Goal: Task Accomplishment & Management: Manage account settings

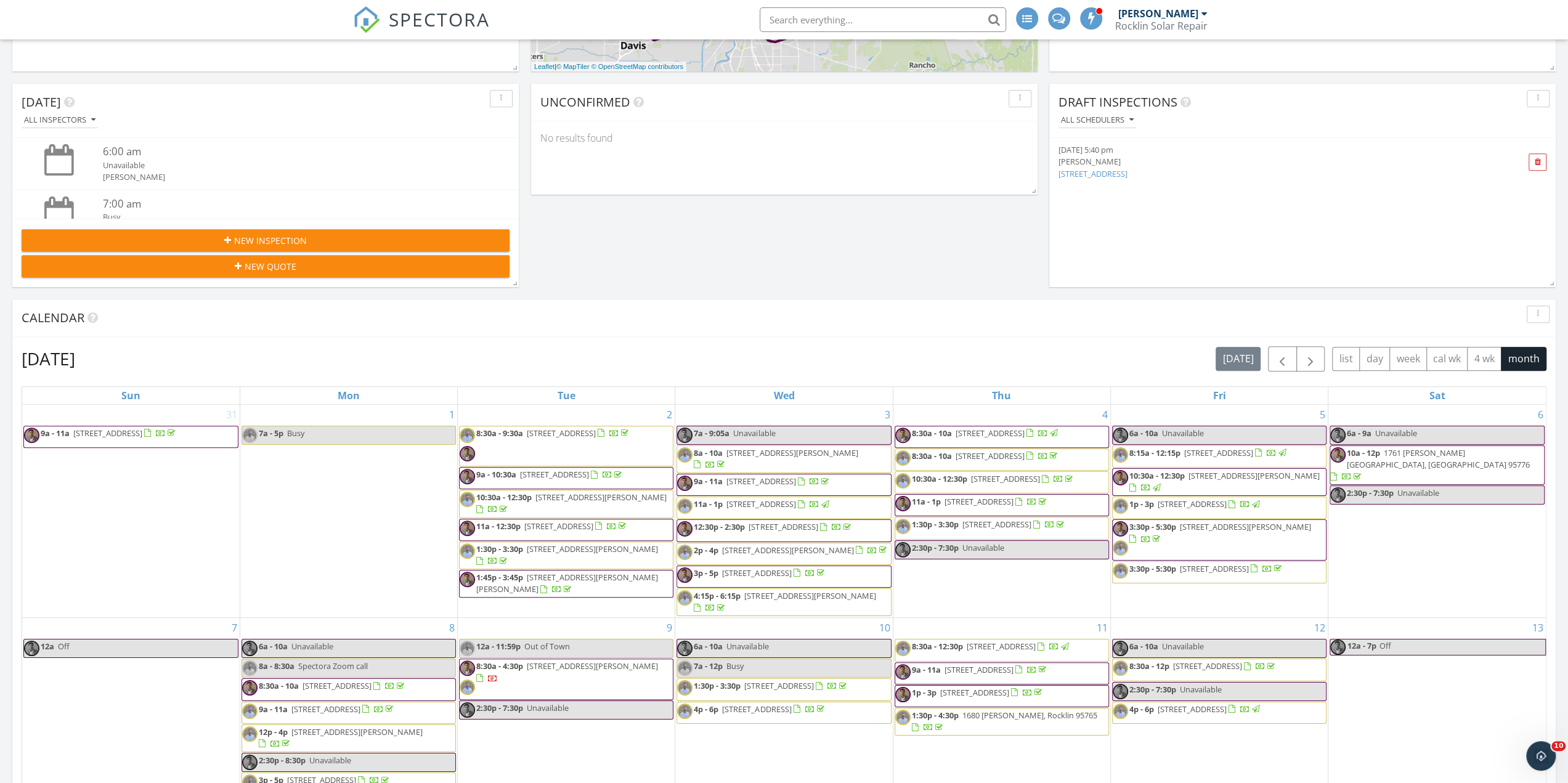
scroll to position [554, 0]
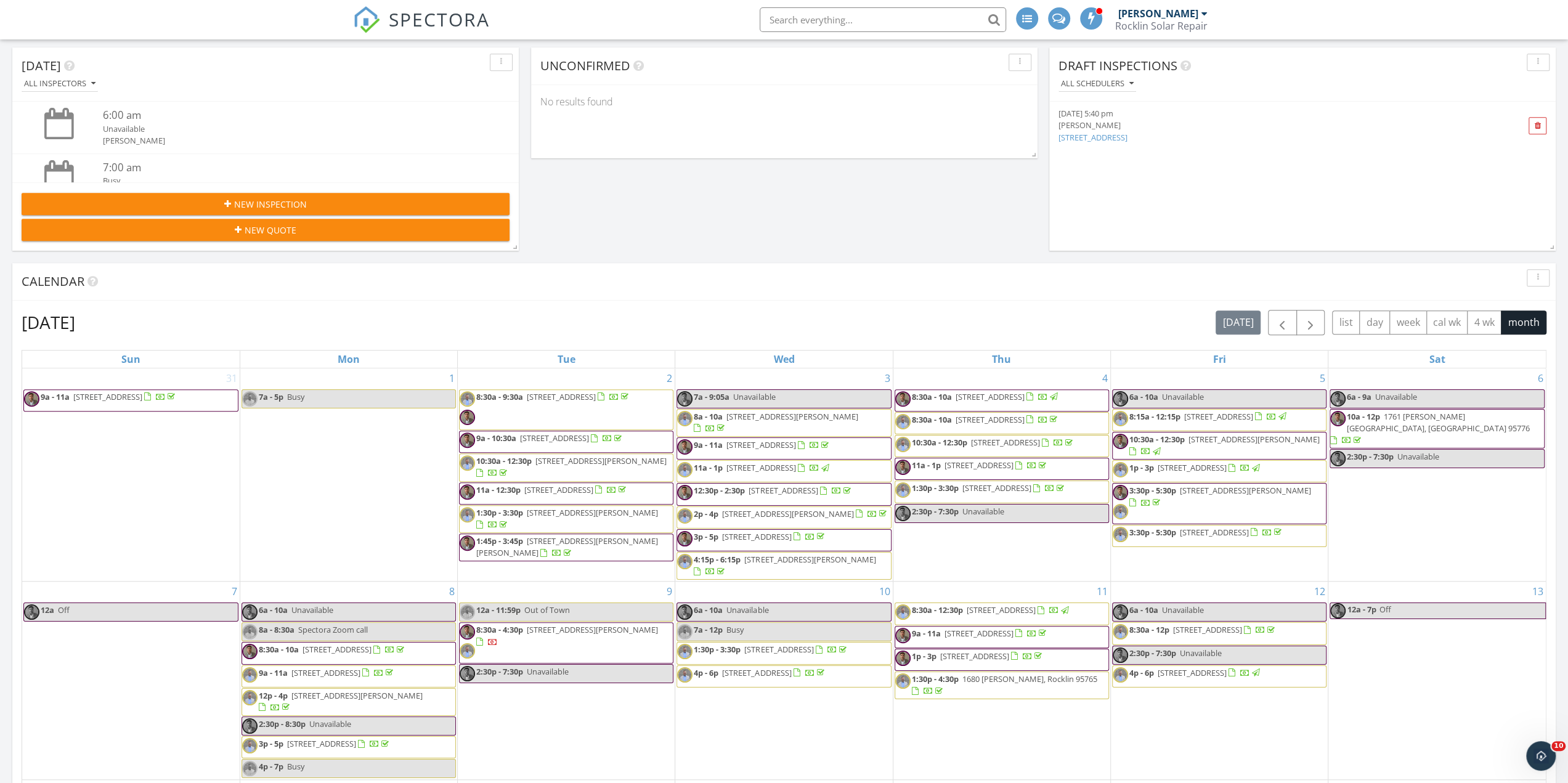
click at [814, 22] on input "text" at bounding box center [882, 19] width 246 height 24
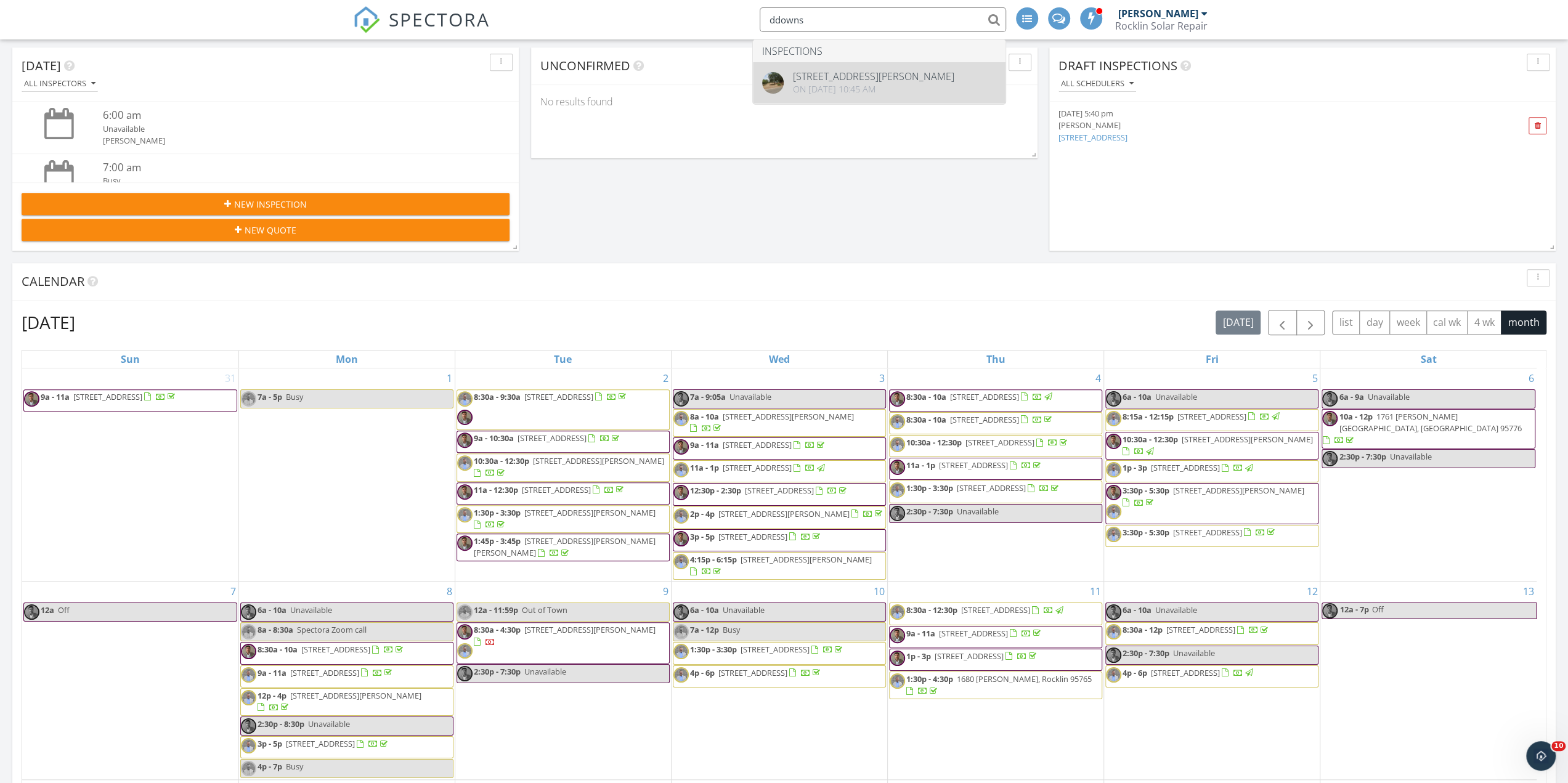
type input "ddowns"
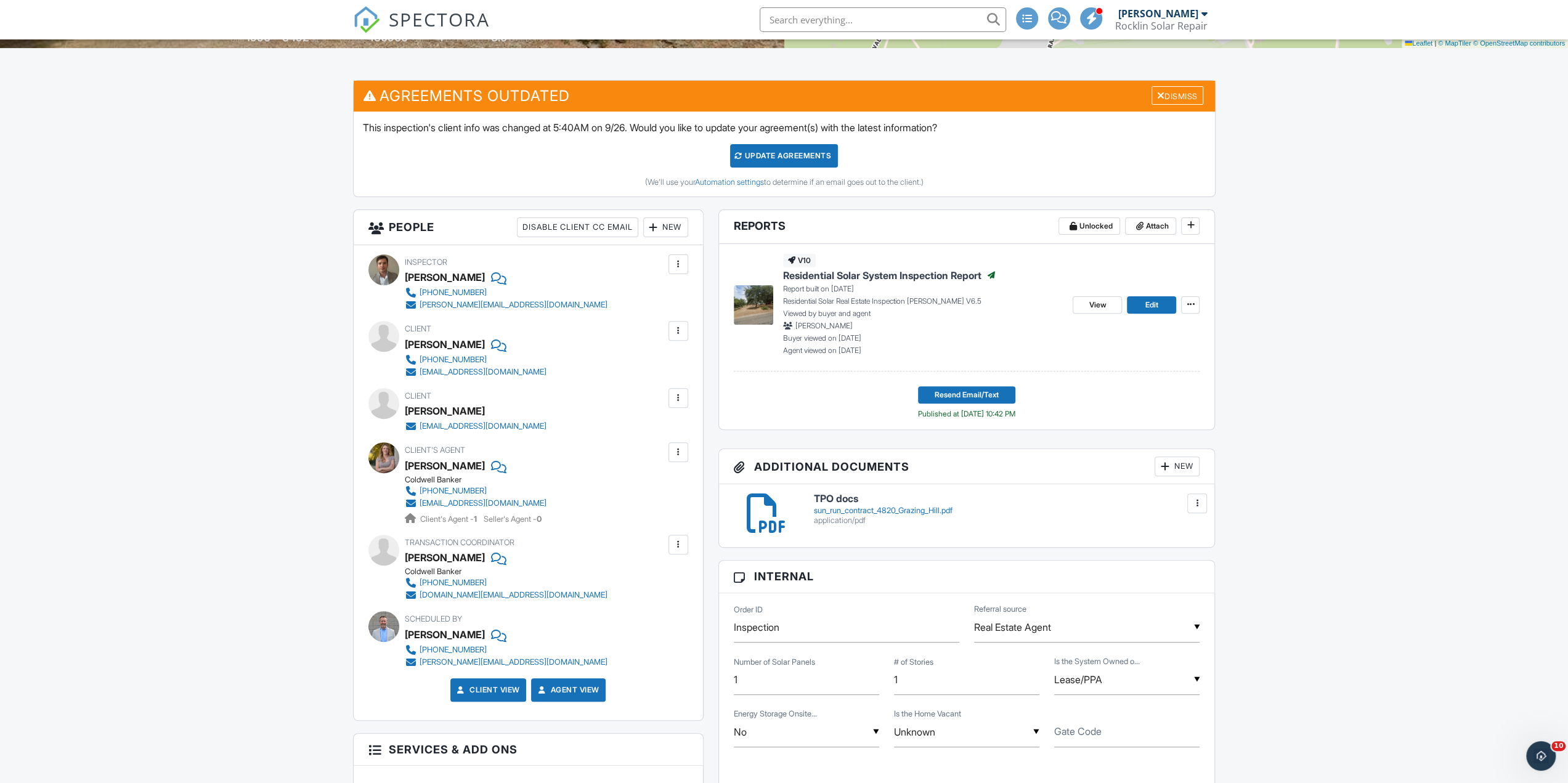
scroll to position [308, 0]
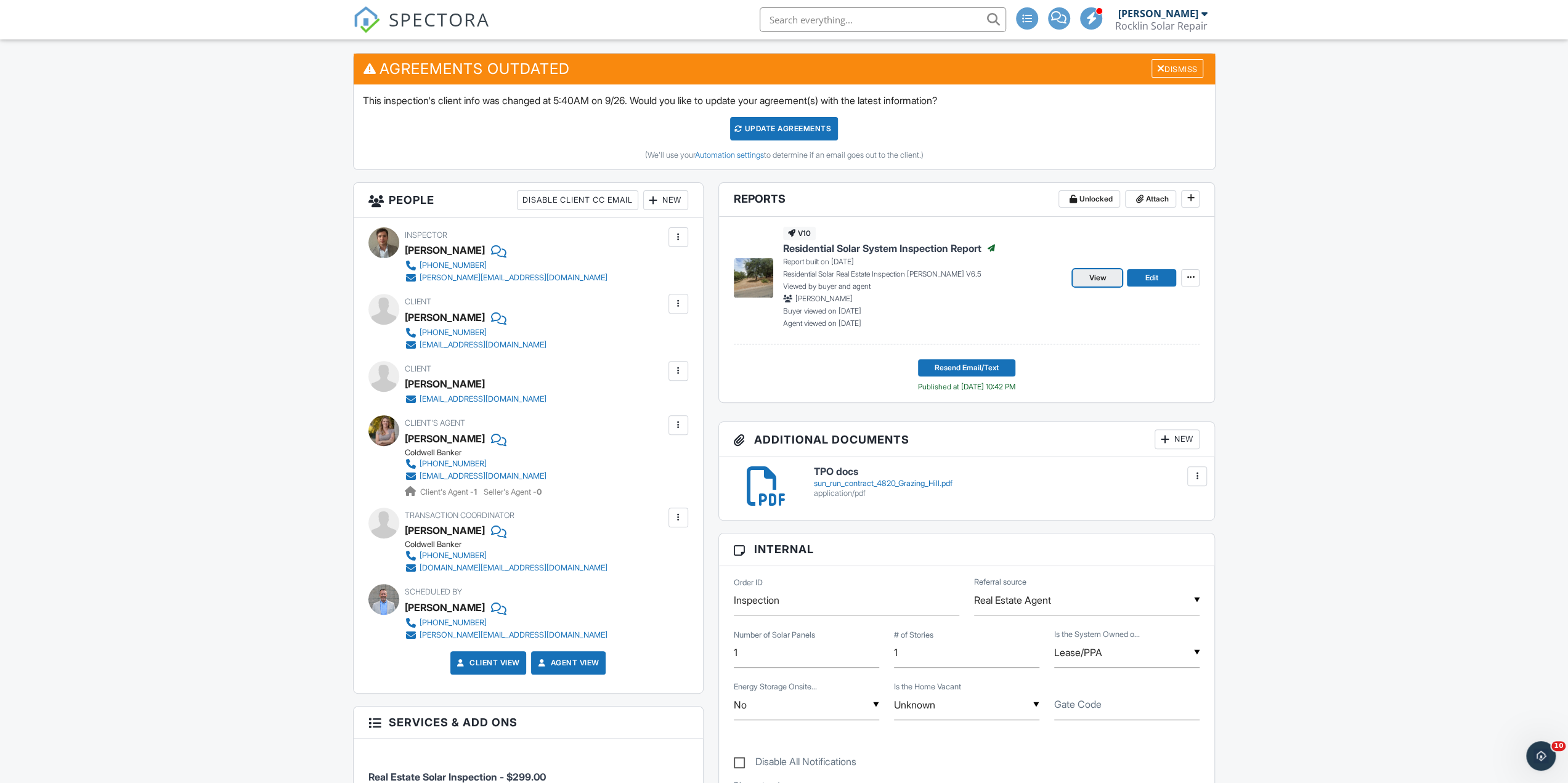
click at [1086, 280] on link "View" at bounding box center [1097, 278] width 50 height 17
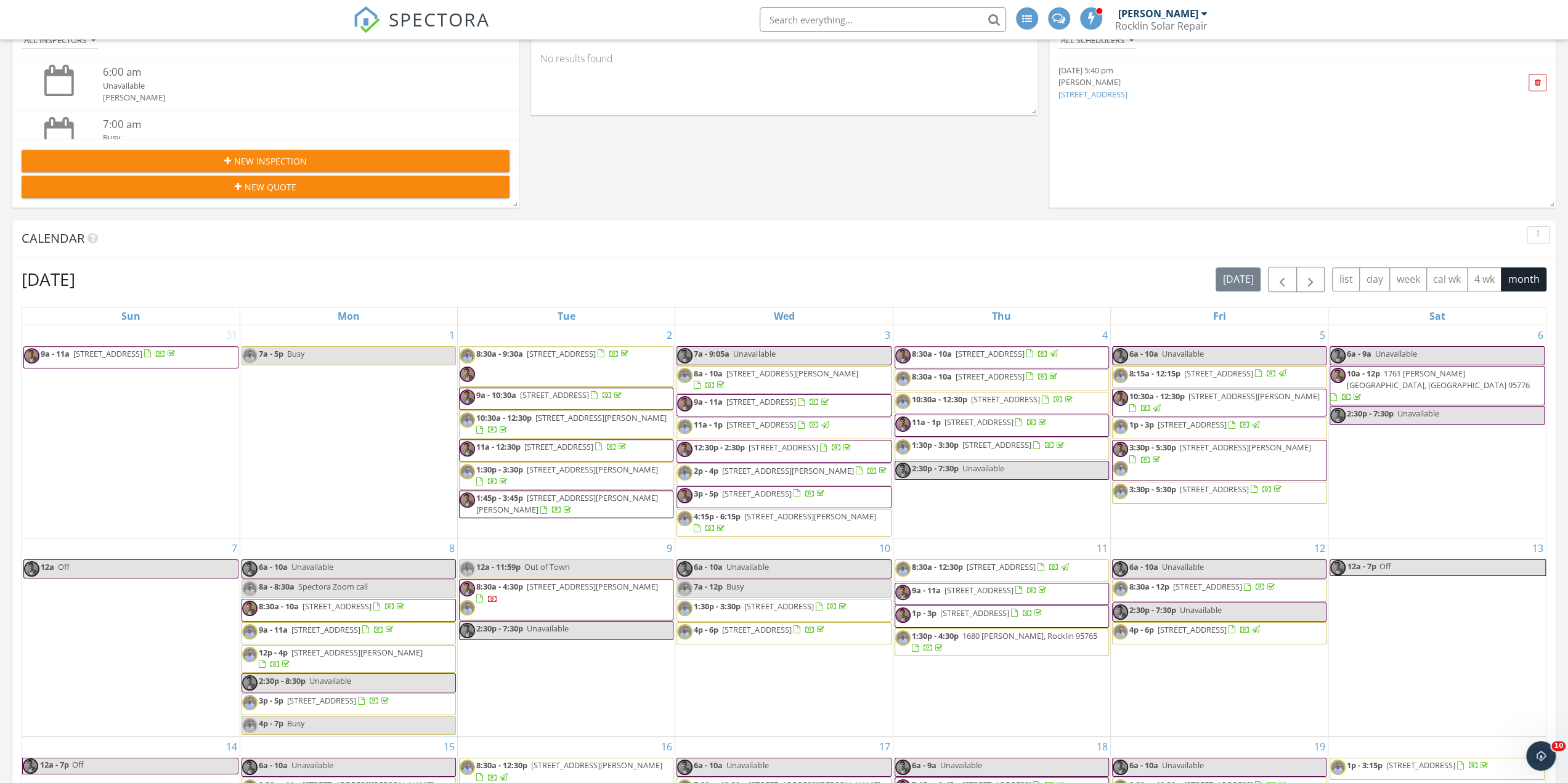
scroll to position [616, 0]
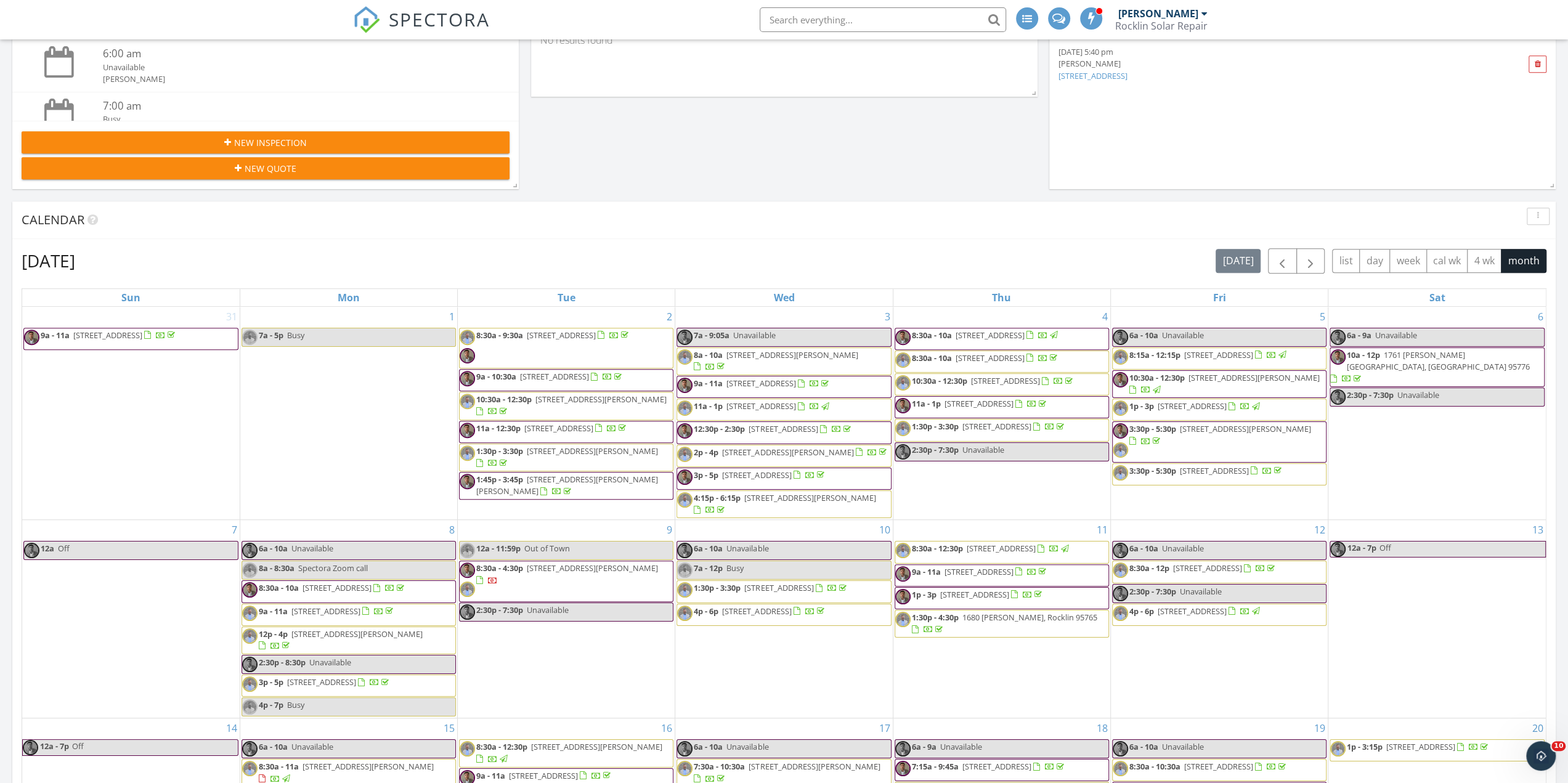
click at [840, 218] on div "Calendar" at bounding box center [775, 219] width 1507 height 18
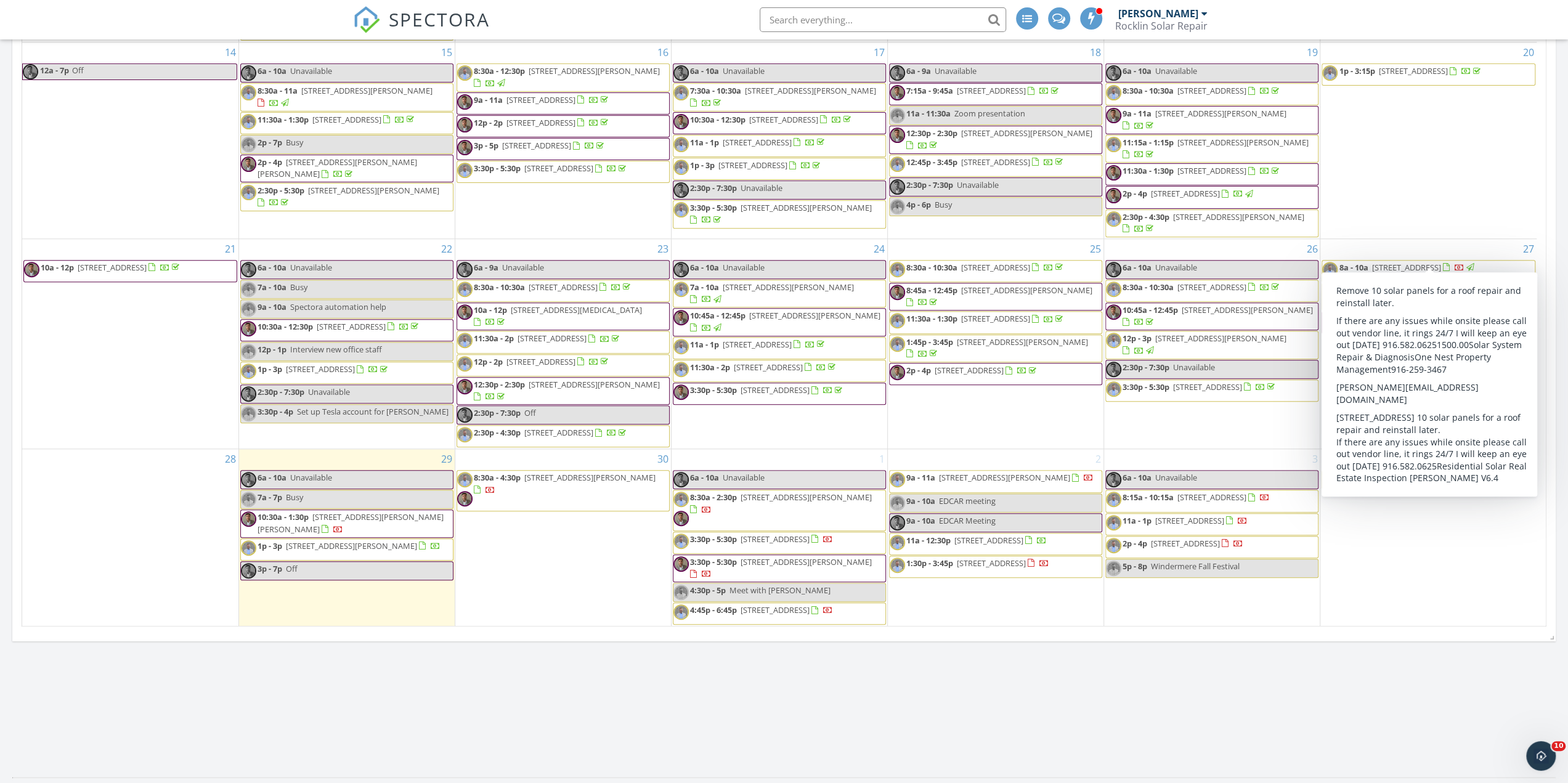
scroll to position [1047, 0]
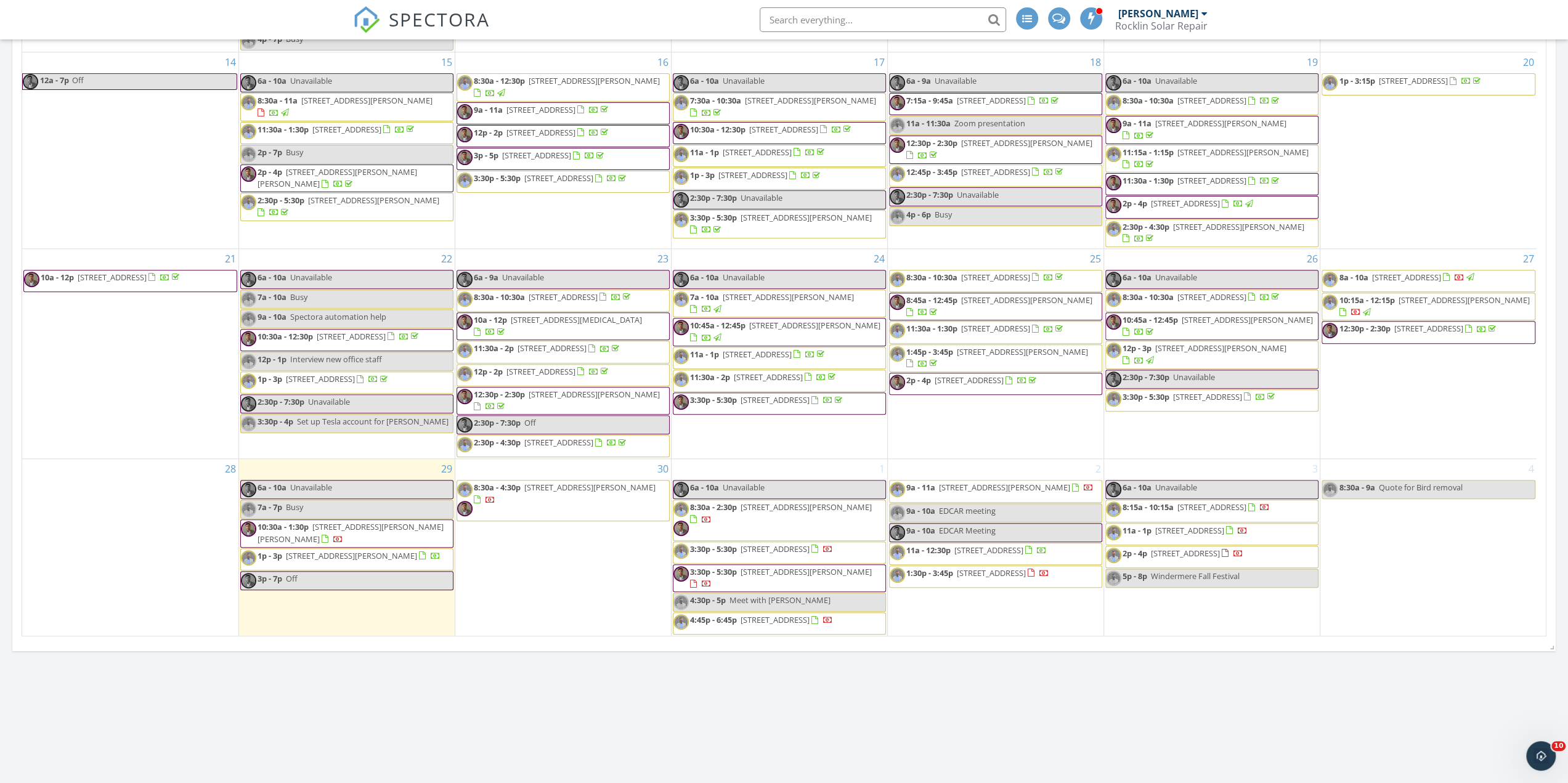
click at [775, 291] on span "7a - 10a 2291 Walden View Ln, Lincoln 95648" at bounding box center [780, 304] width 212 height 24
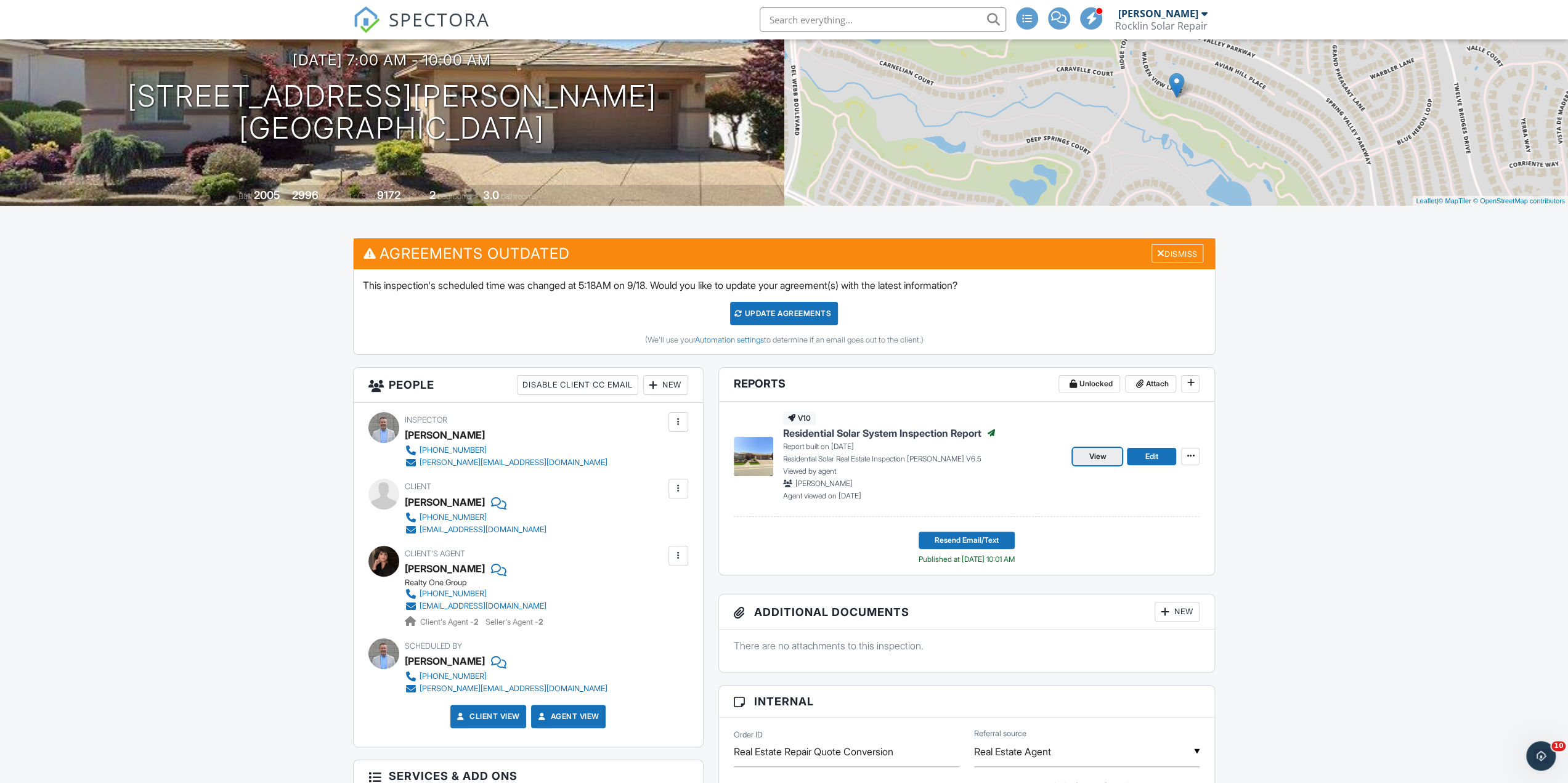
click at [1101, 456] on span "View" at bounding box center [1097, 457] width 17 height 12
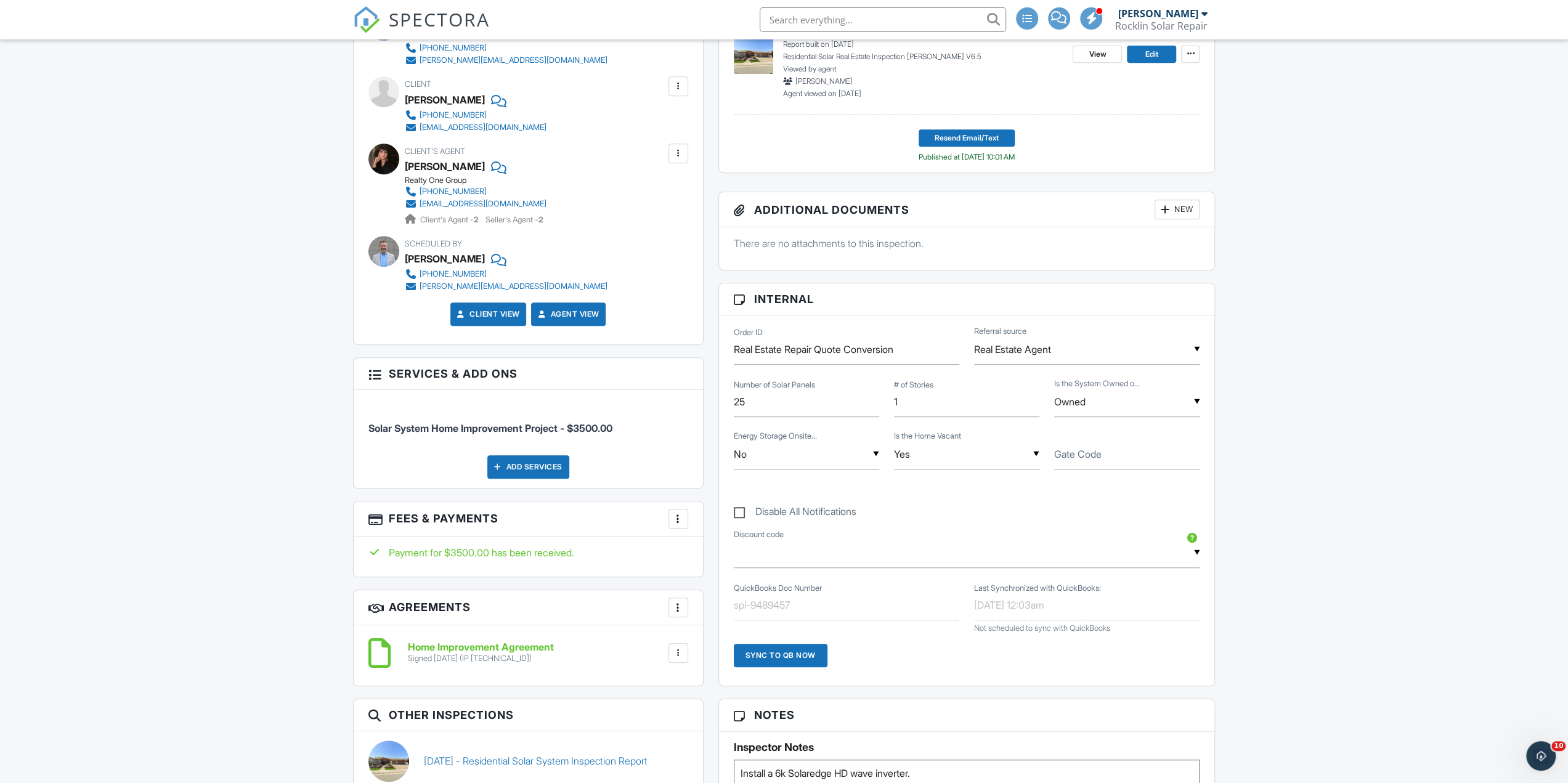
scroll to position [554, 0]
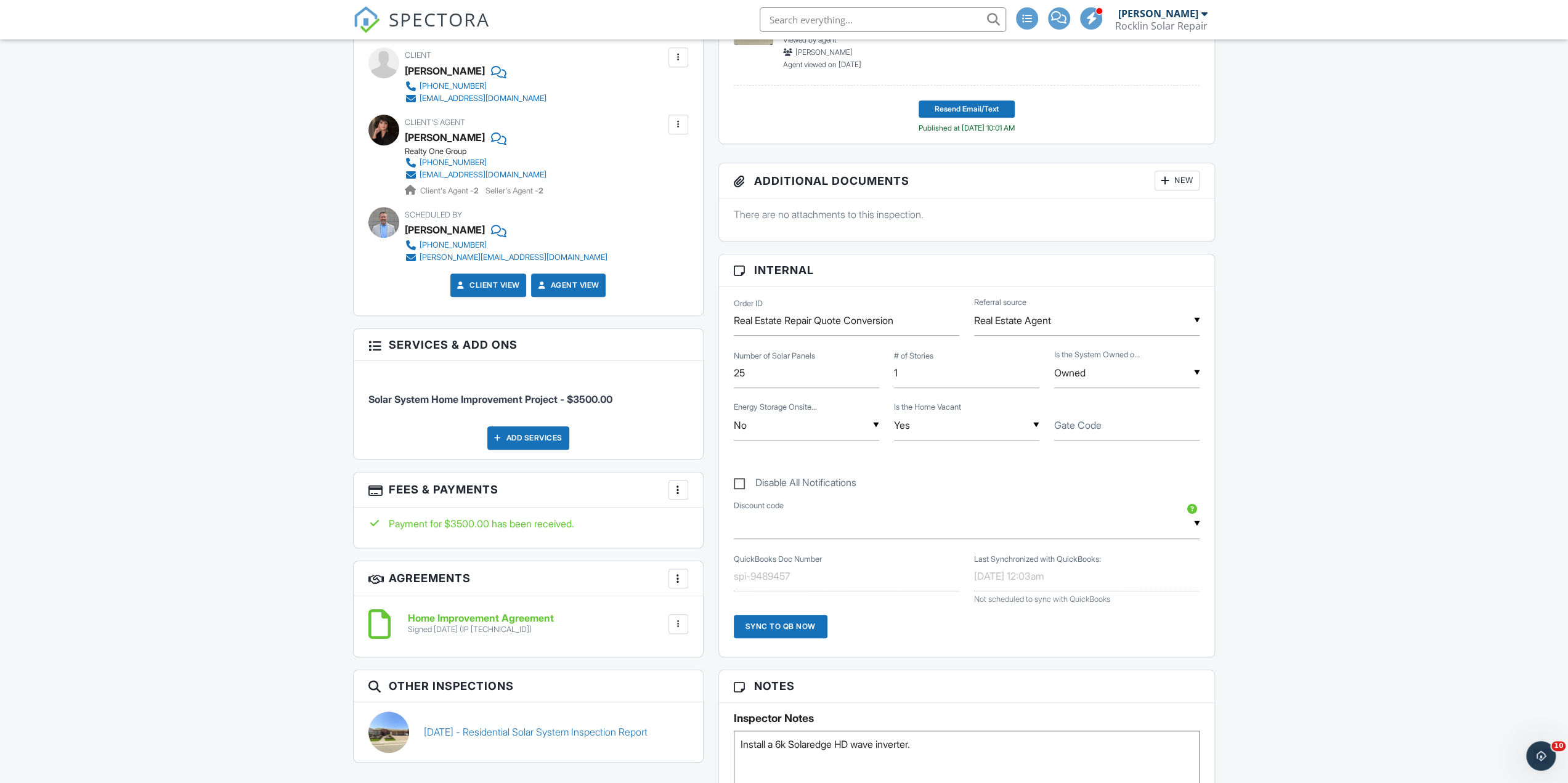
click at [677, 486] on div at bounding box center [679, 490] width 12 height 12
click at [717, 585] on li "View Invoice" at bounding box center [741, 588] width 129 height 30
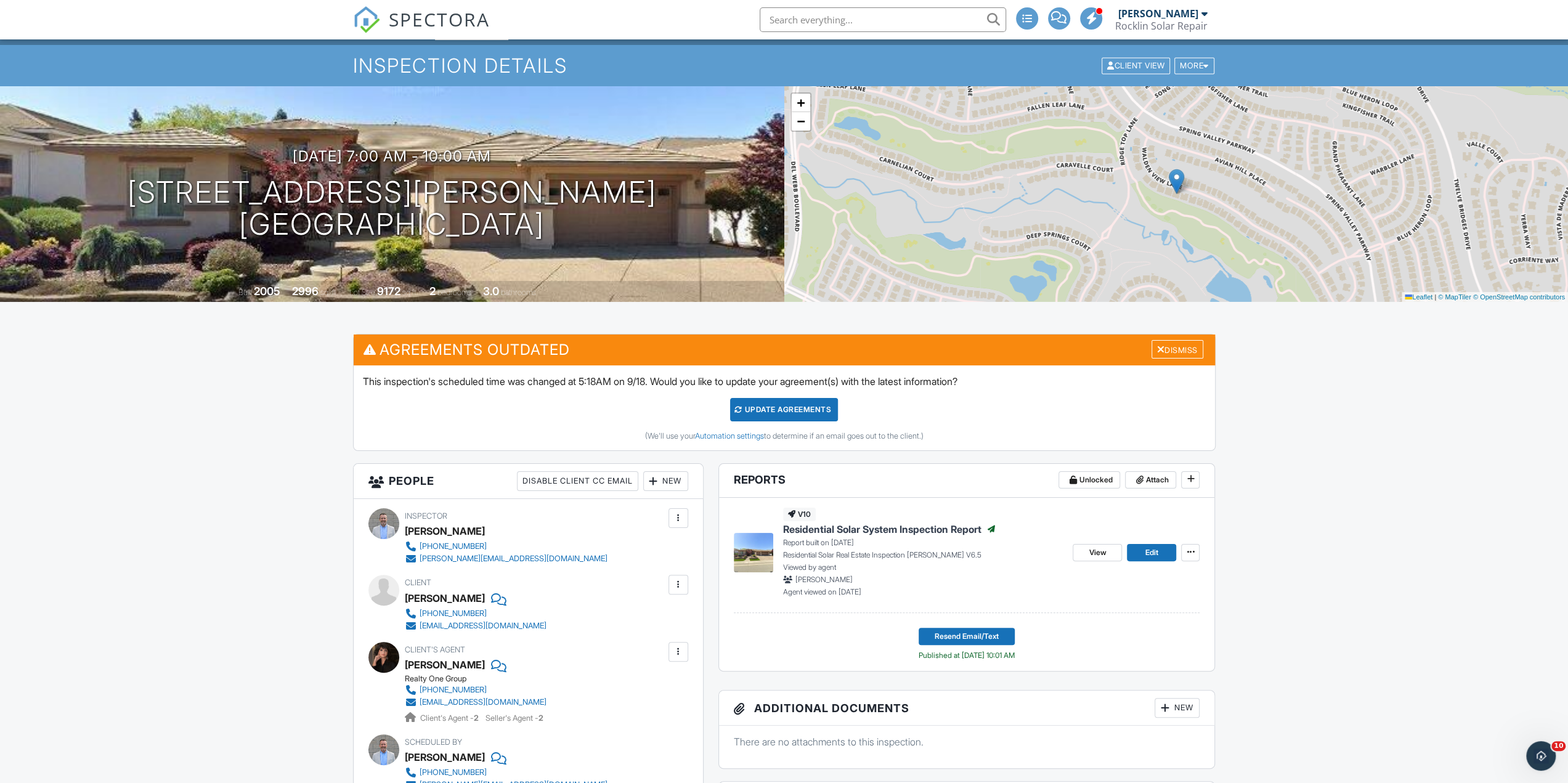
scroll to position [0, 0]
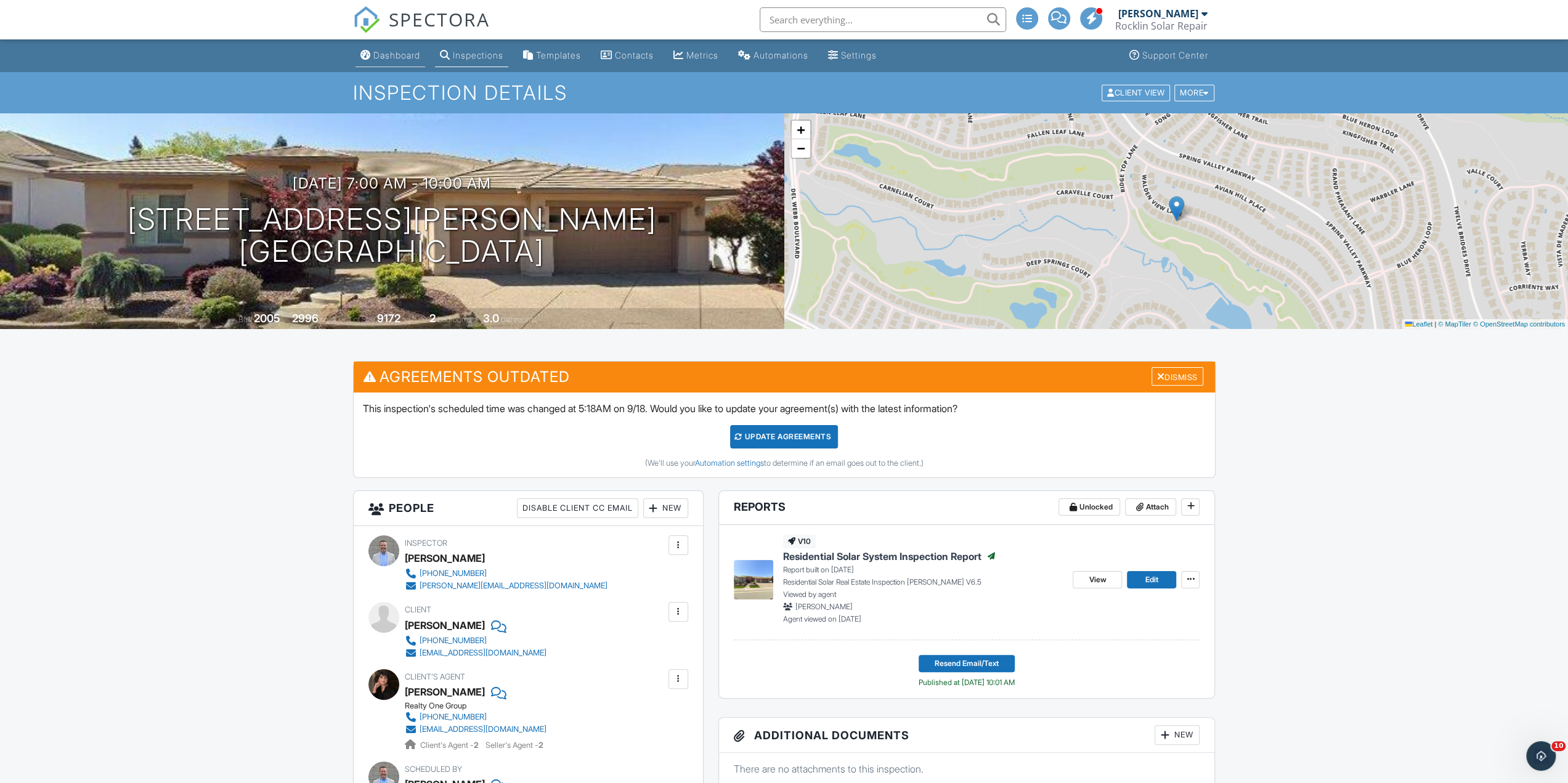
click at [391, 62] on link "Dashboard" at bounding box center [391, 56] width 70 height 23
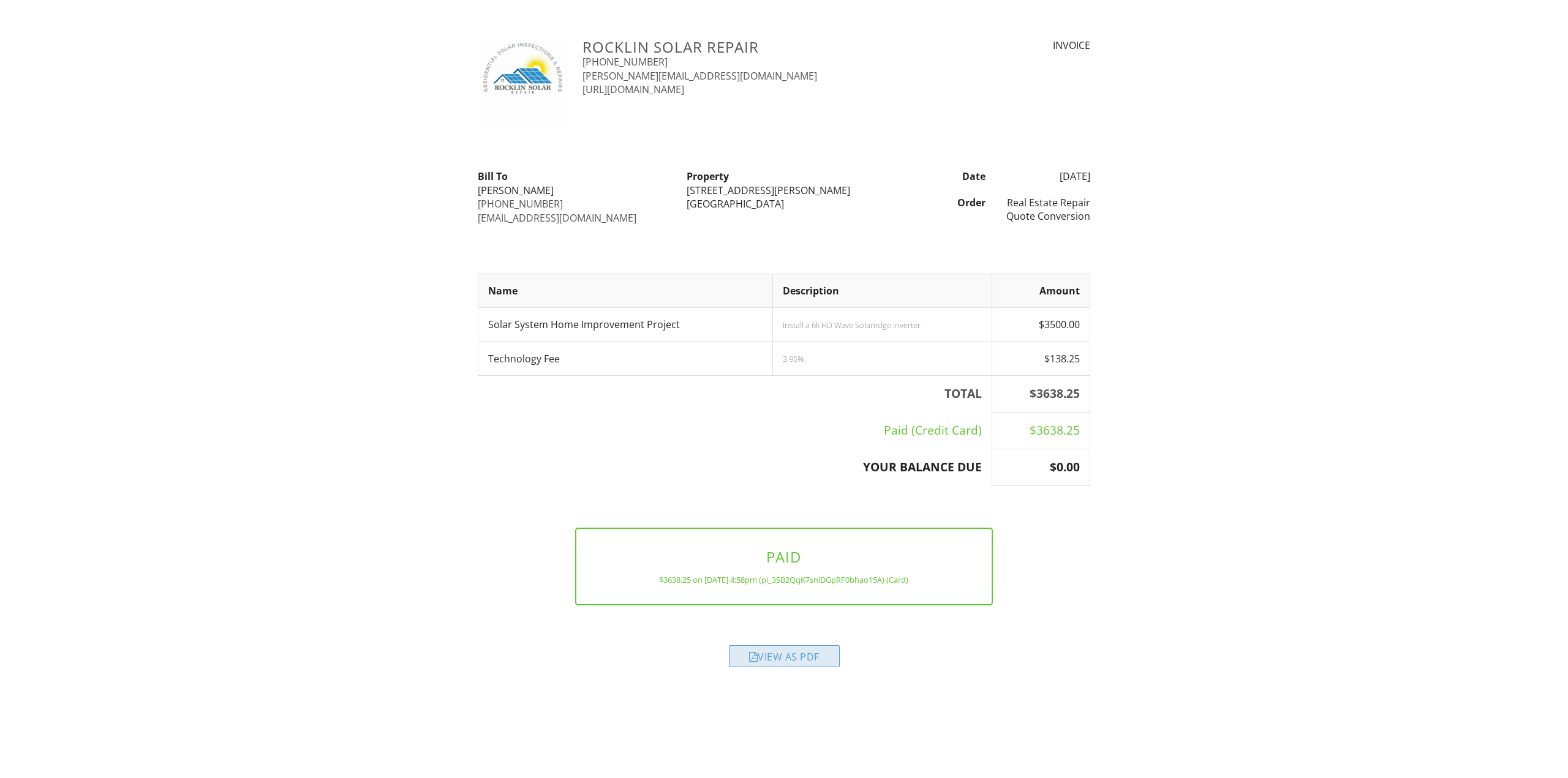
click at [789, 645] on div "View as PDF" at bounding box center [784, 655] width 111 height 22
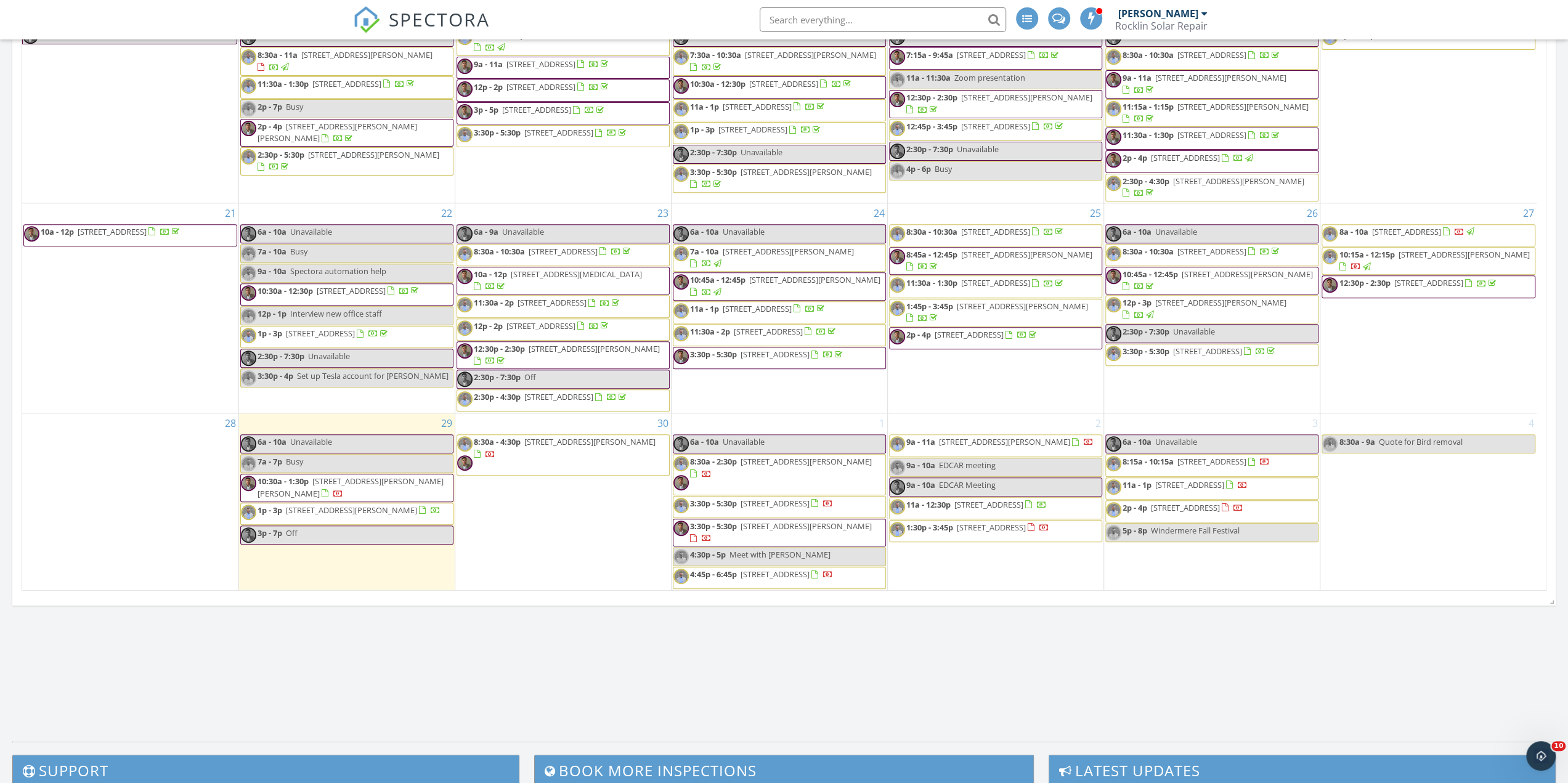
scroll to position [1109, 0]
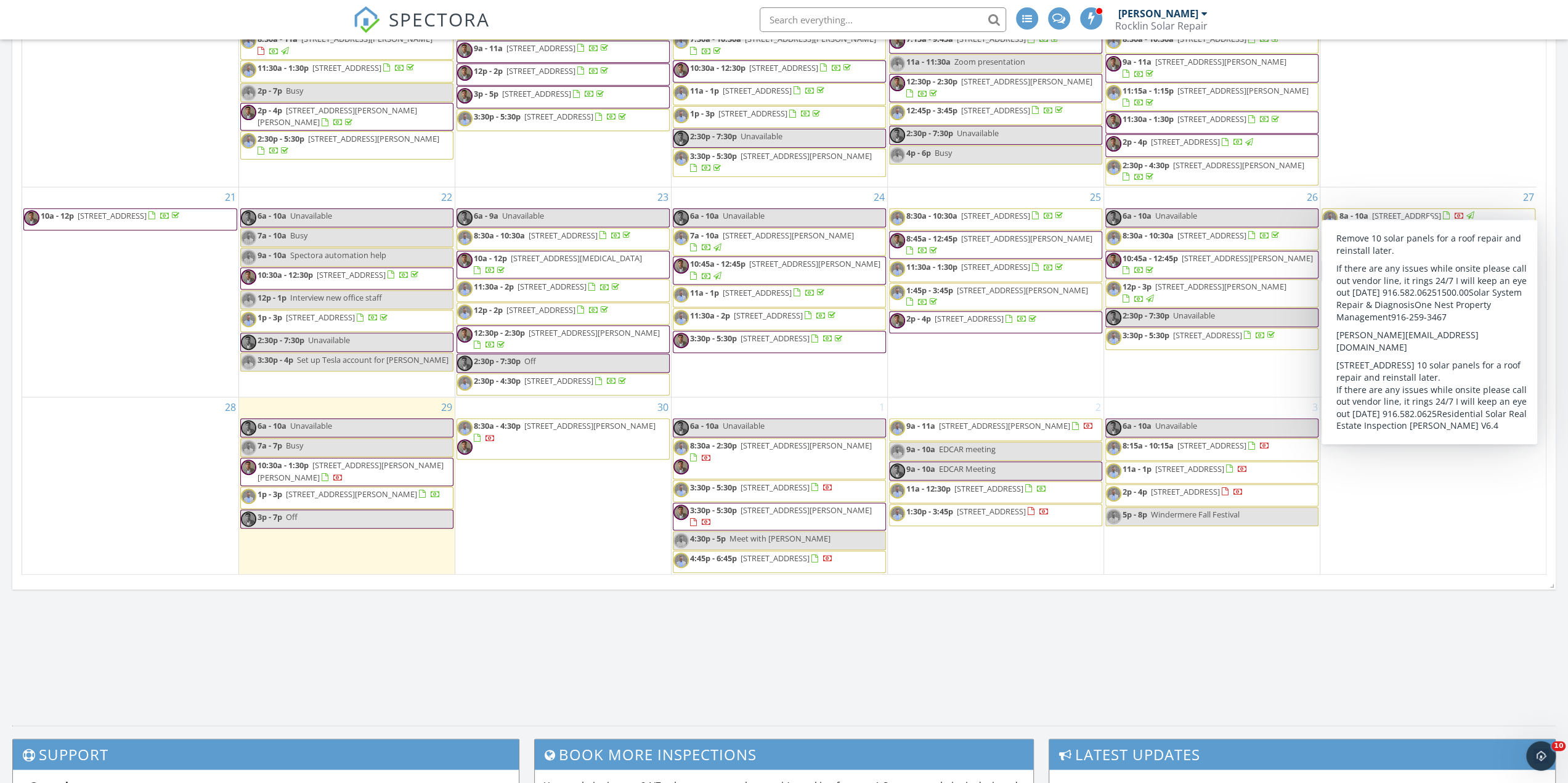
click at [1444, 211] on span "8a - 10a [STREET_ADDRESS]" at bounding box center [1399, 219] width 153 height 18
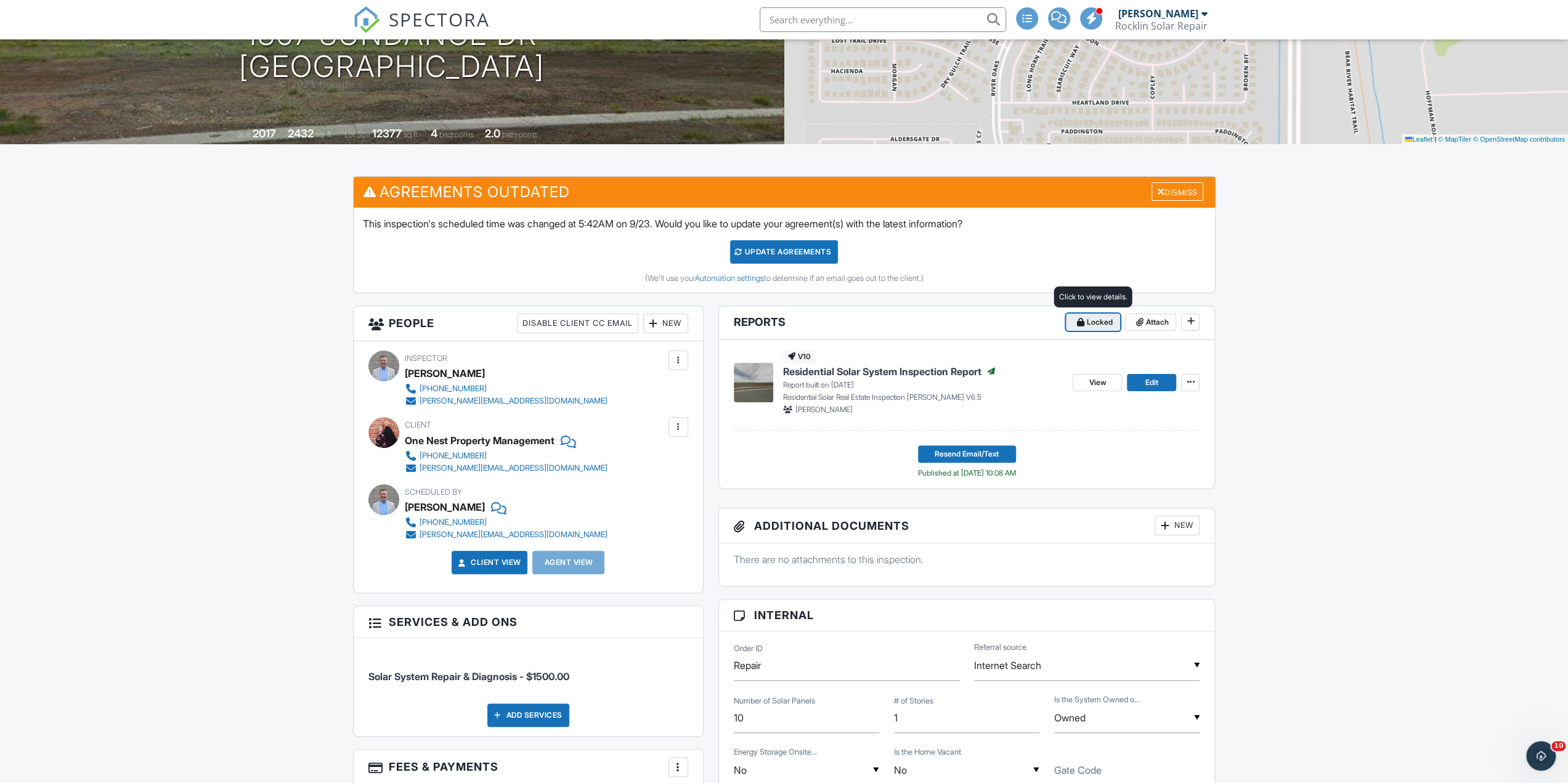
click at [1095, 318] on span "Locked" at bounding box center [1100, 322] width 26 height 12
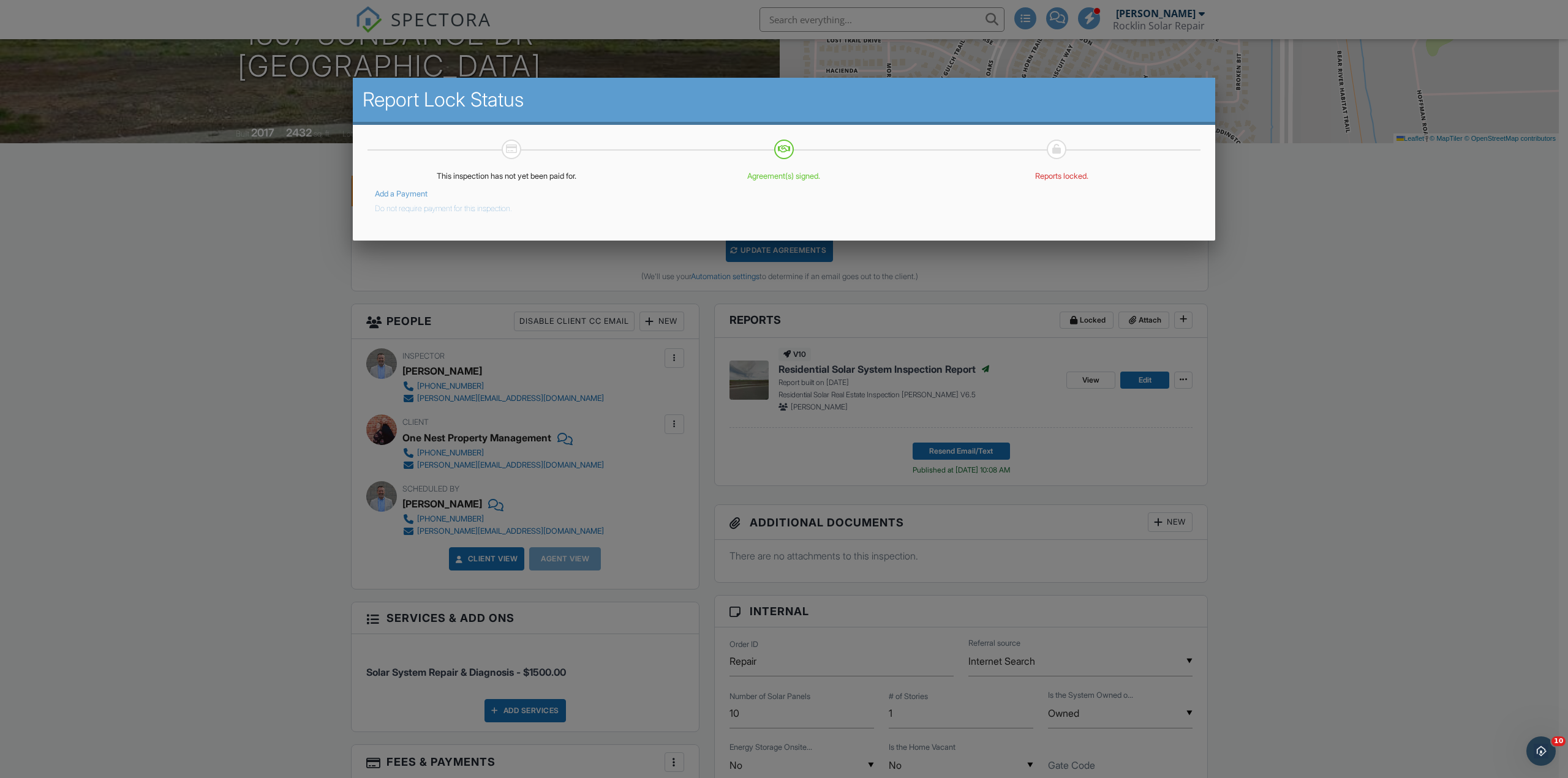
click at [502, 207] on button "Do not require payment for this inspection." at bounding box center [443, 206] width 138 height 15
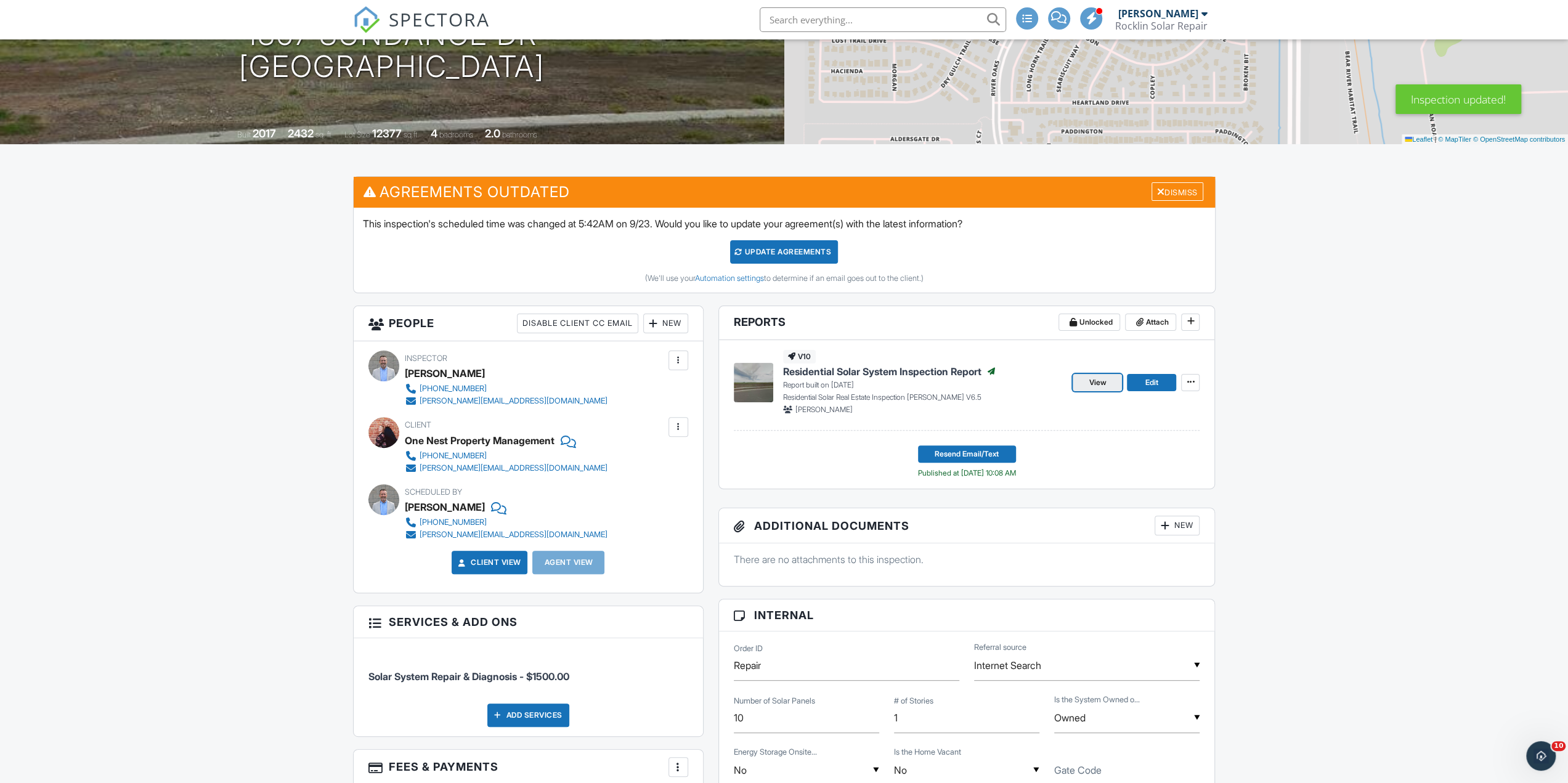
click at [1092, 380] on span "View" at bounding box center [1097, 383] width 17 height 12
